Goal: Find specific page/section: Find specific page/section

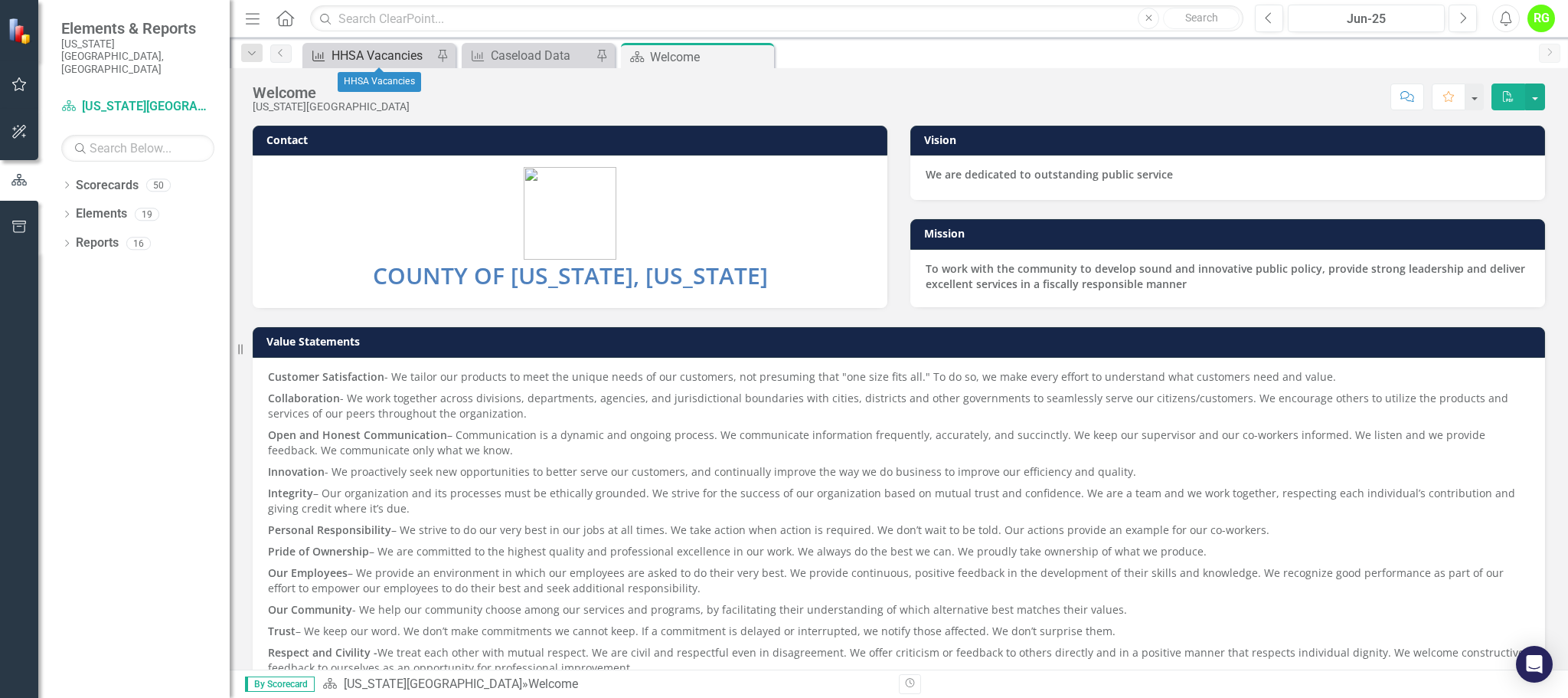
click at [373, 57] on div "HHSA Vacancies" at bounding box center [382, 55] width 101 height 19
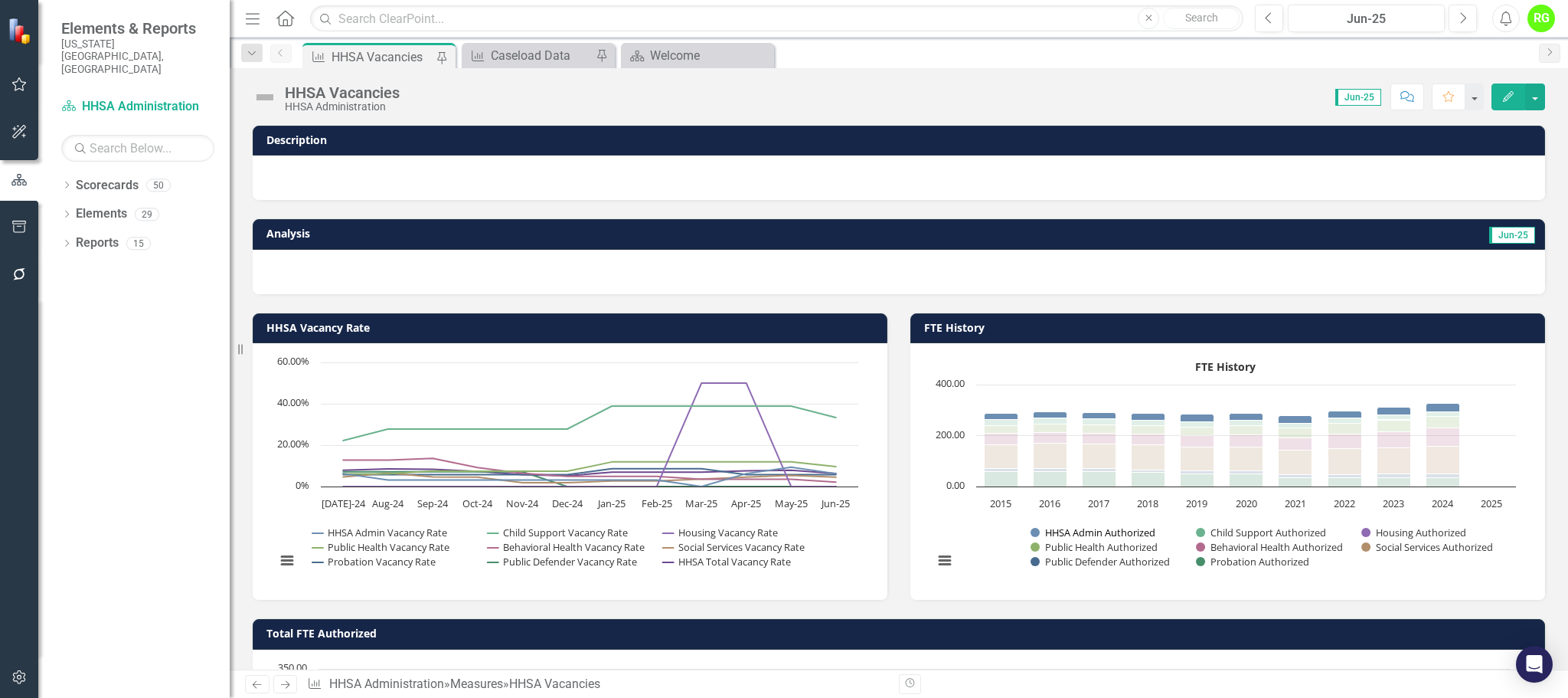
click at [1096, 529] on button "Show HHSA Admin Authorized" at bounding box center [1093, 533] width 126 height 14
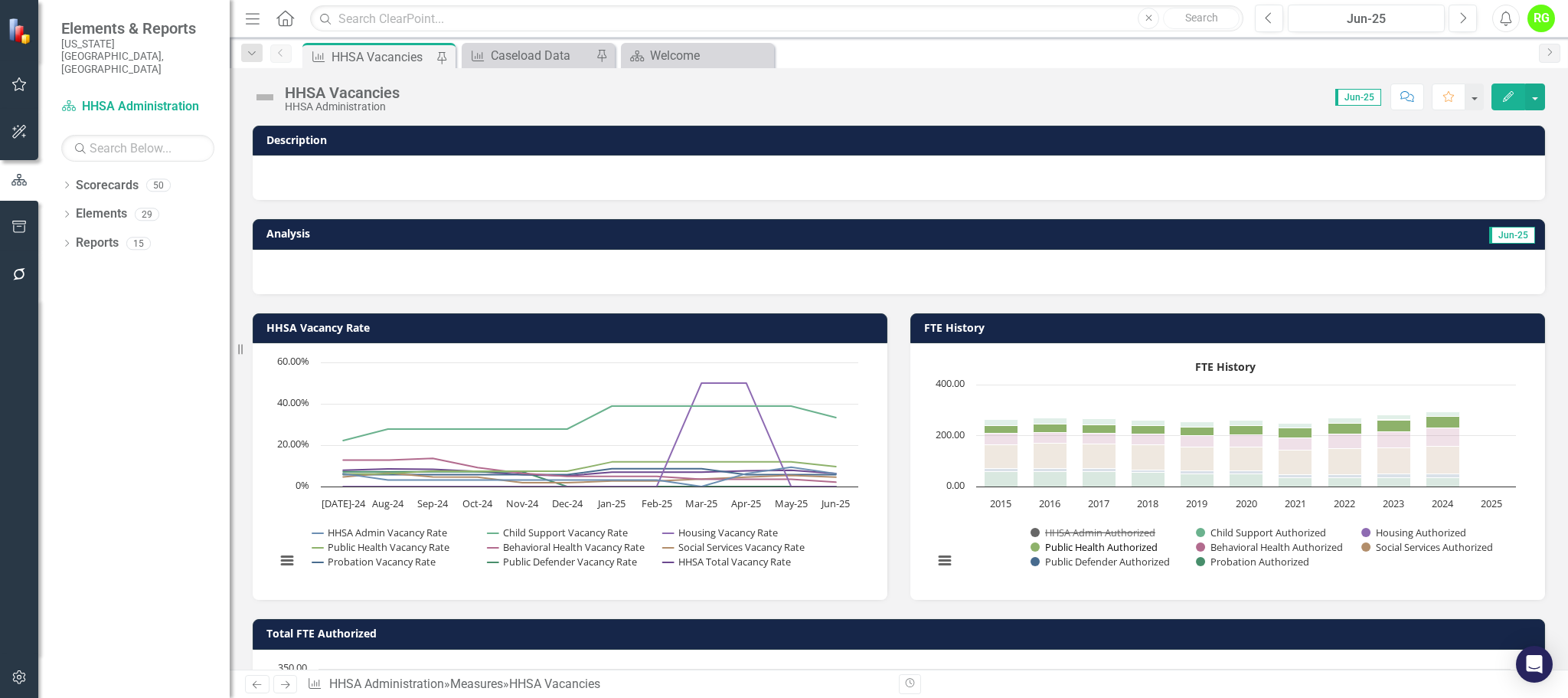
click at [1097, 546] on button "Show Public Health Authorized" at bounding box center [1094, 547] width 128 height 14
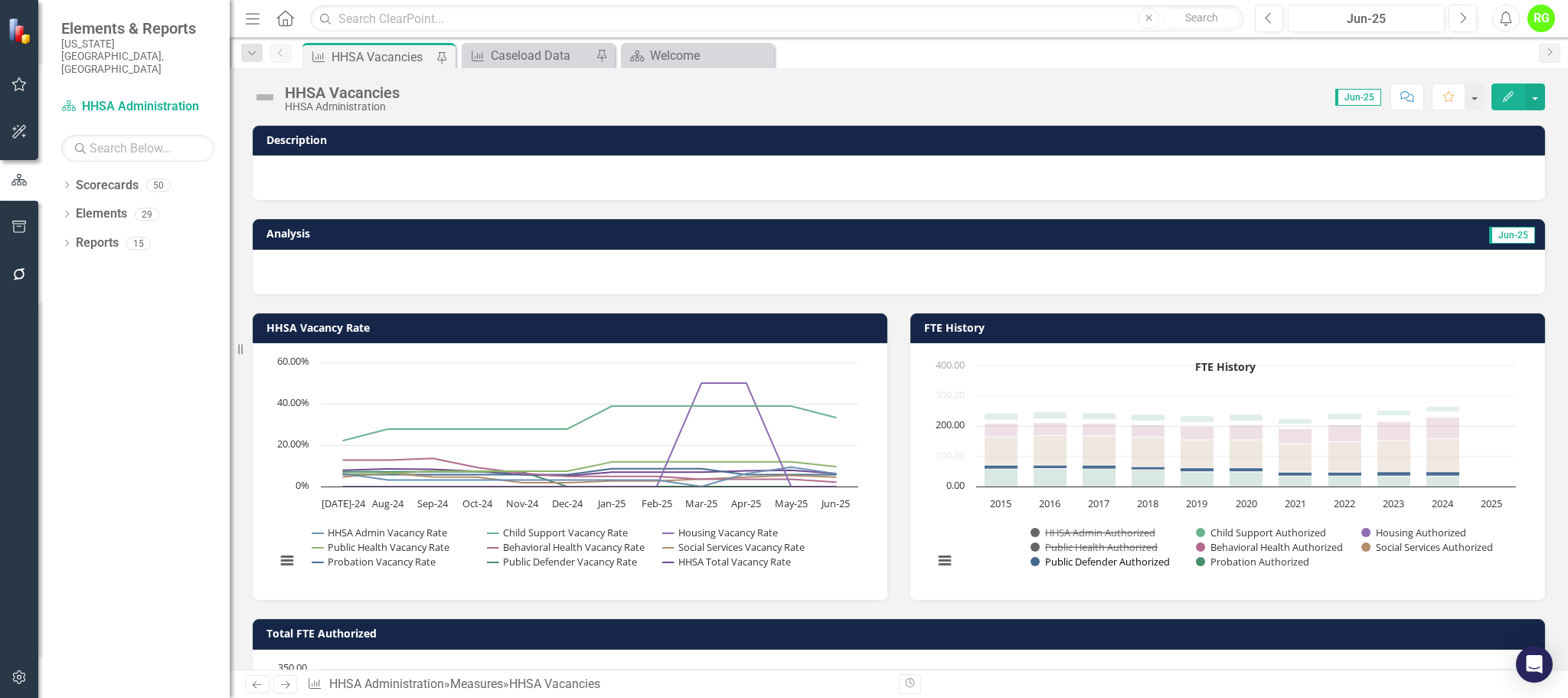
click at [1106, 567] on button "Show Public Defender Authorized" at bounding box center [1100, 562] width 140 height 14
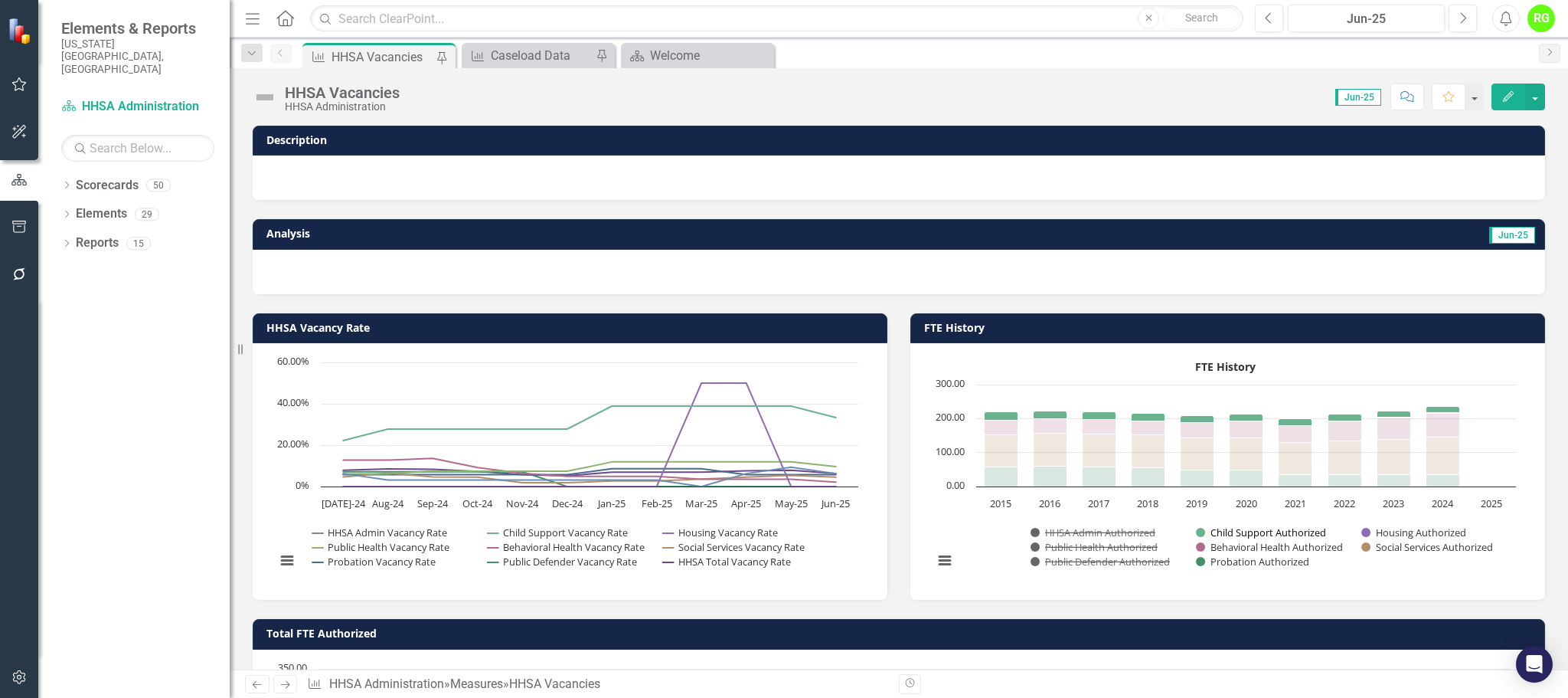
click at [1224, 527] on button "Show Child Support Authorized" at bounding box center [1261, 533] width 130 height 14
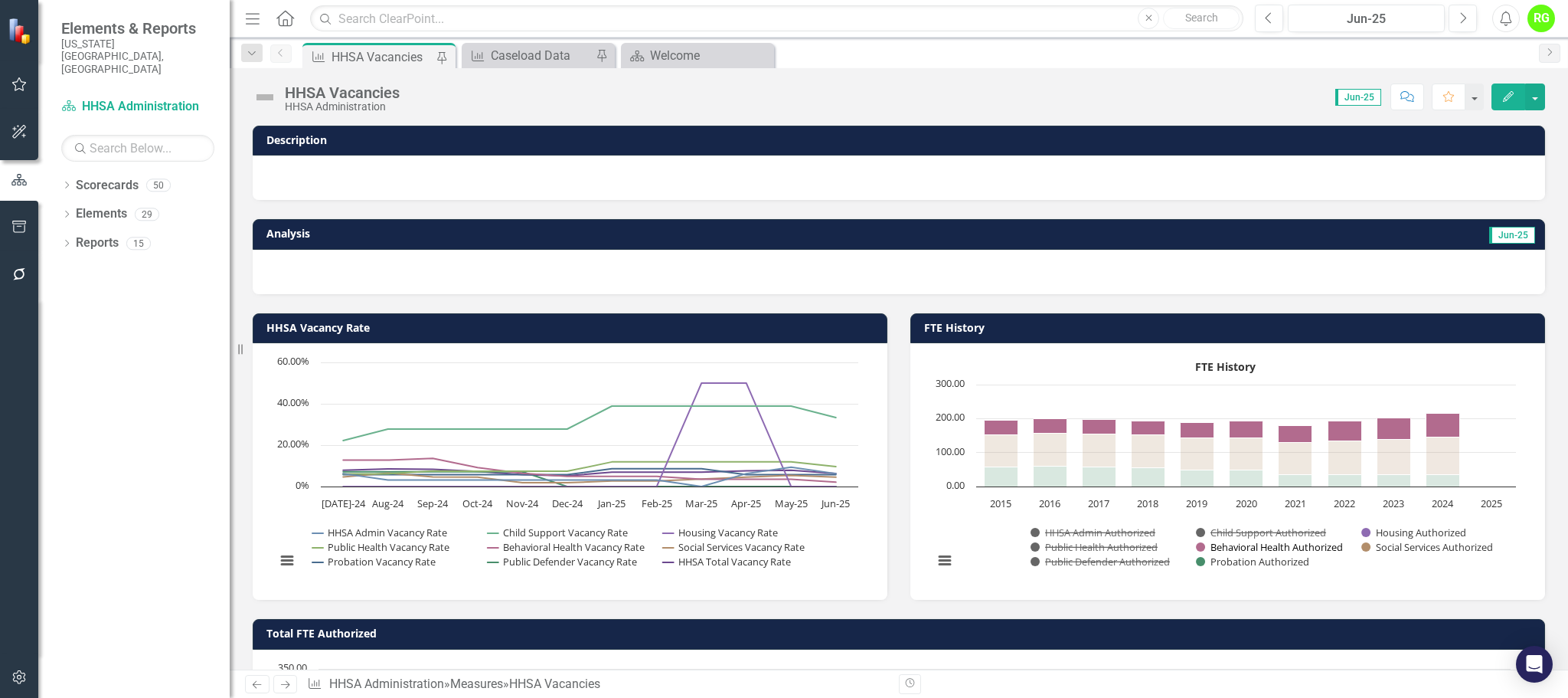
click at [1231, 549] on button "Show Behavioral Health Authorized" at bounding box center [1270, 547] width 149 height 14
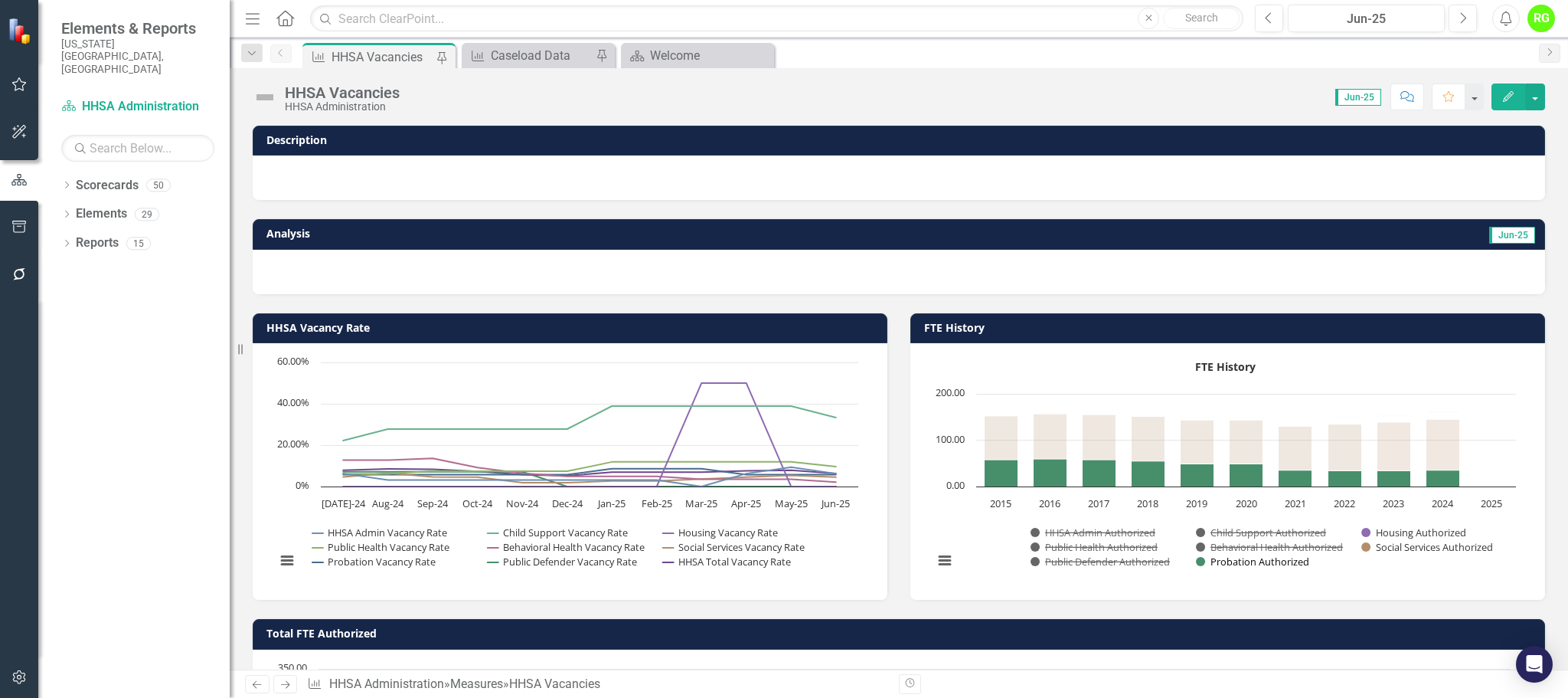
click at [1236, 559] on button "Show Probation Authorized" at bounding box center [1252, 562] width 113 height 14
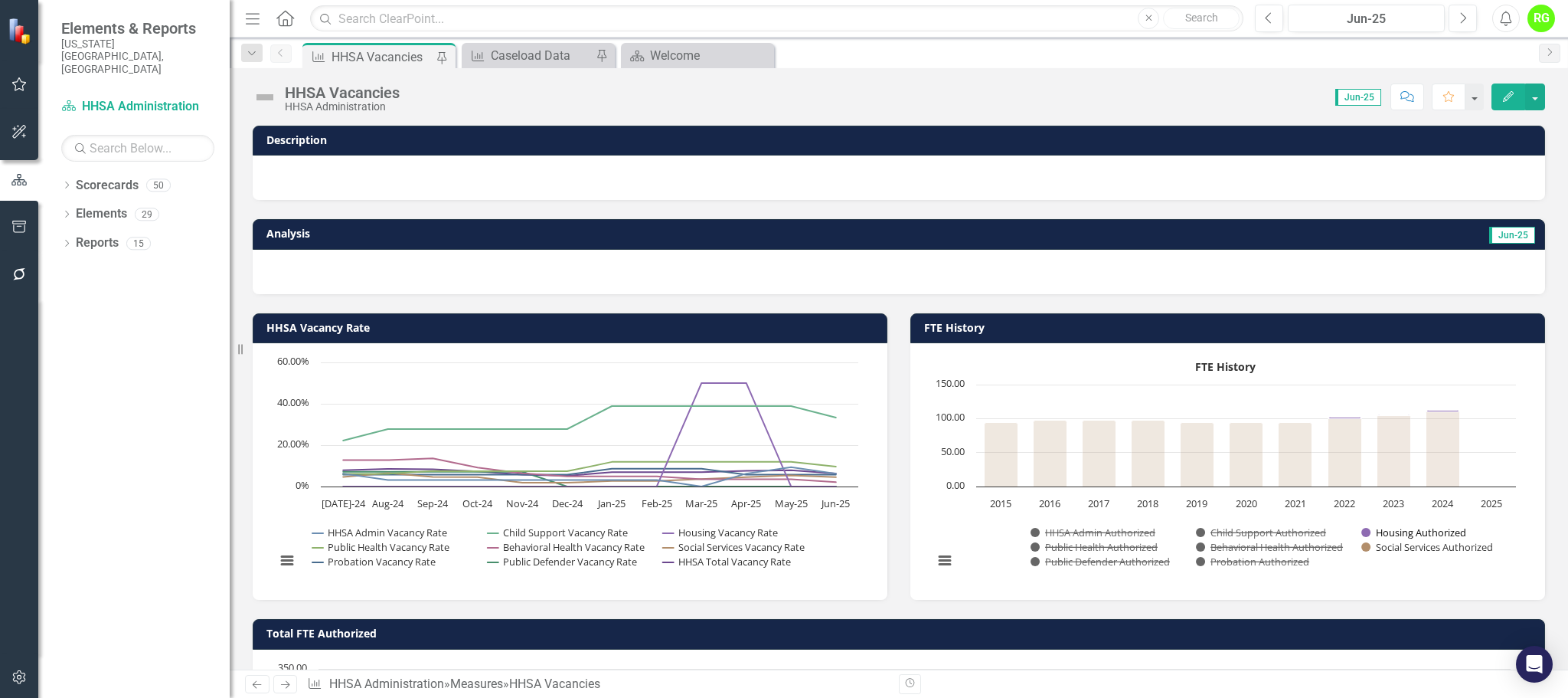
click at [1405, 532] on button "Show Housing Authorized" at bounding box center [1413, 533] width 105 height 14
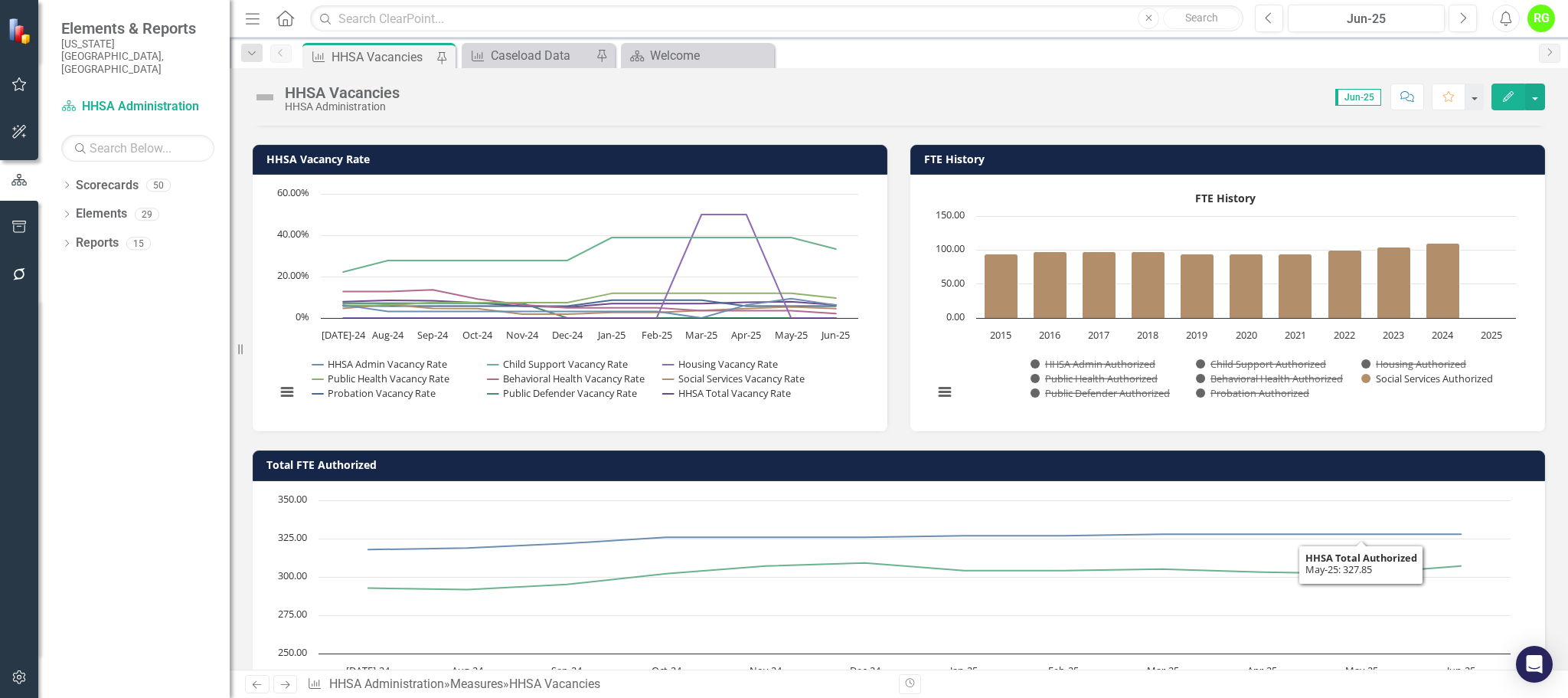
scroll to position [129, 0]
